Goal: Information Seeking & Learning: Learn about a topic

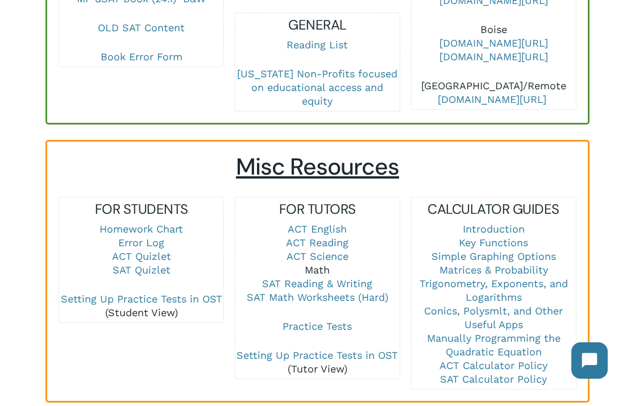
click at [313, 264] on link "Math" at bounding box center [317, 270] width 25 height 12
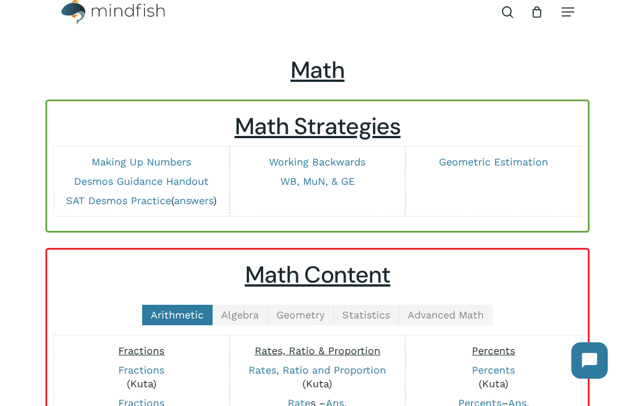
scroll to position [179, 0]
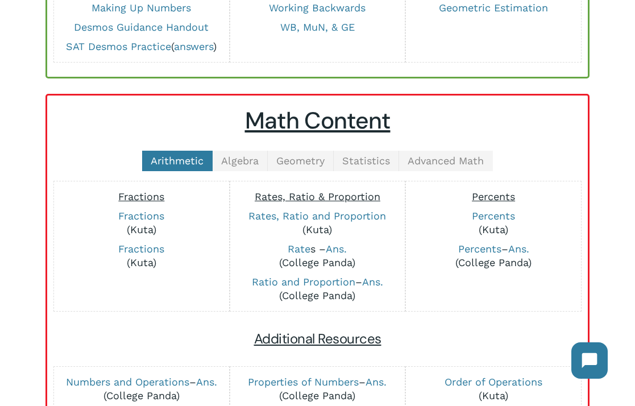
click at [352, 173] on div "Arithmetic Algebra Geometry Statistics Advanced Math Fractions Fractions (Kuta)…" at bounding box center [318, 305] width 518 height 309
click at [351, 159] on span "Statistics" at bounding box center [366, 161] width 48 height 12
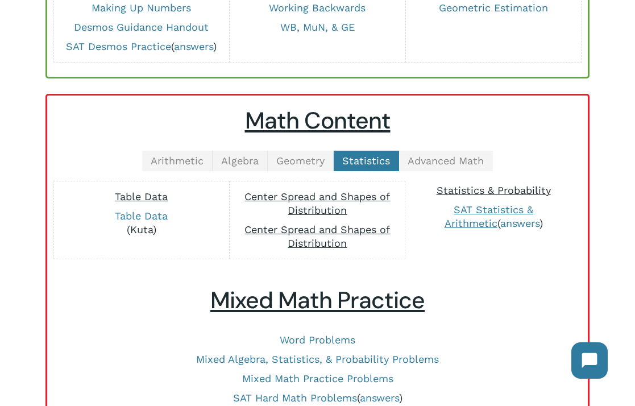
click at [459, 186] on span "Statistics & Probability" at bounding box center [494, 190] width 114 height 12
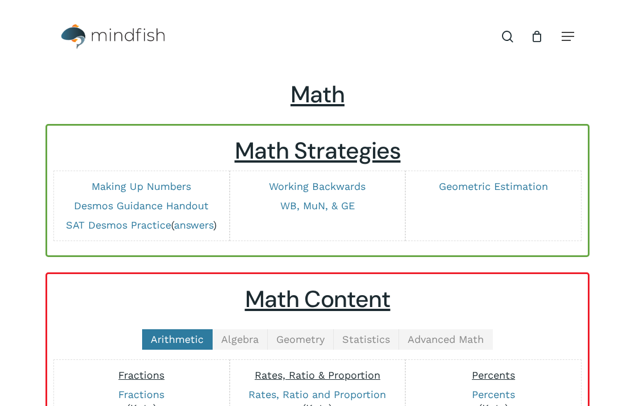
scroll to position [179, 0]
